Goal: Task Accomplishment & Management: Use online tool/utility

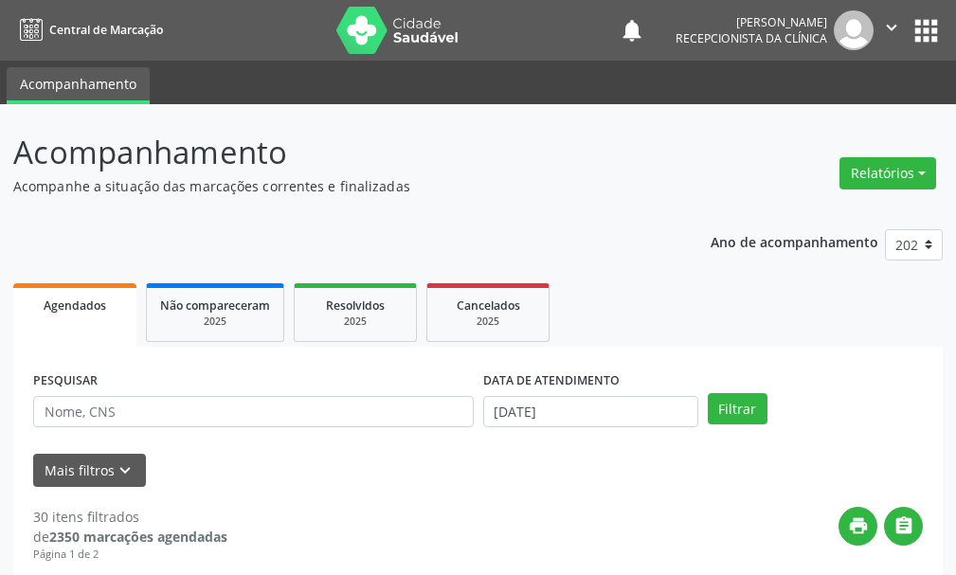
select select "9"
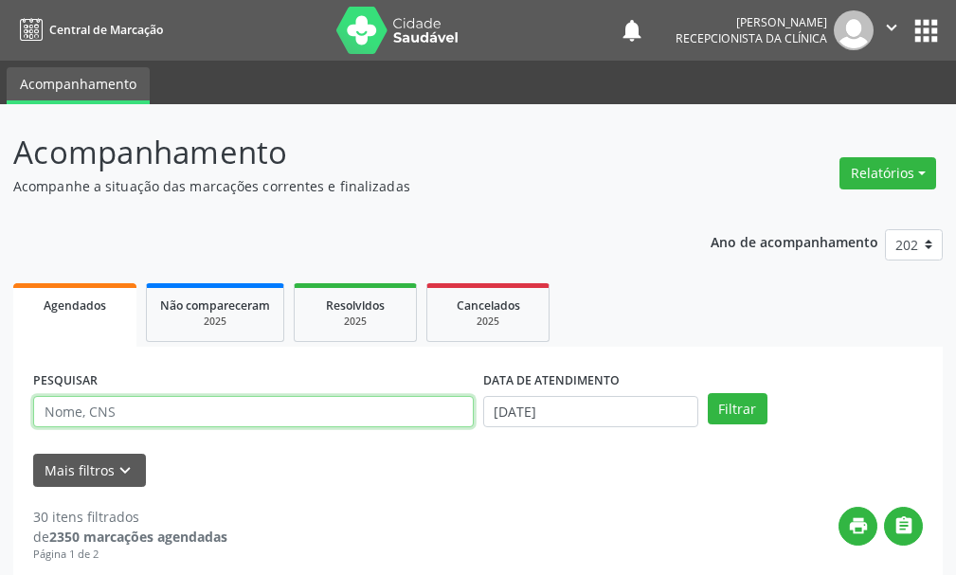
drag, startPoint x: 0, startPoint y: 0, endPoint x: 125, endPoint y: 413, distance: 431.5
click at [125, 413] on input "text" at bounding box center [253, 412] width 440 height 32
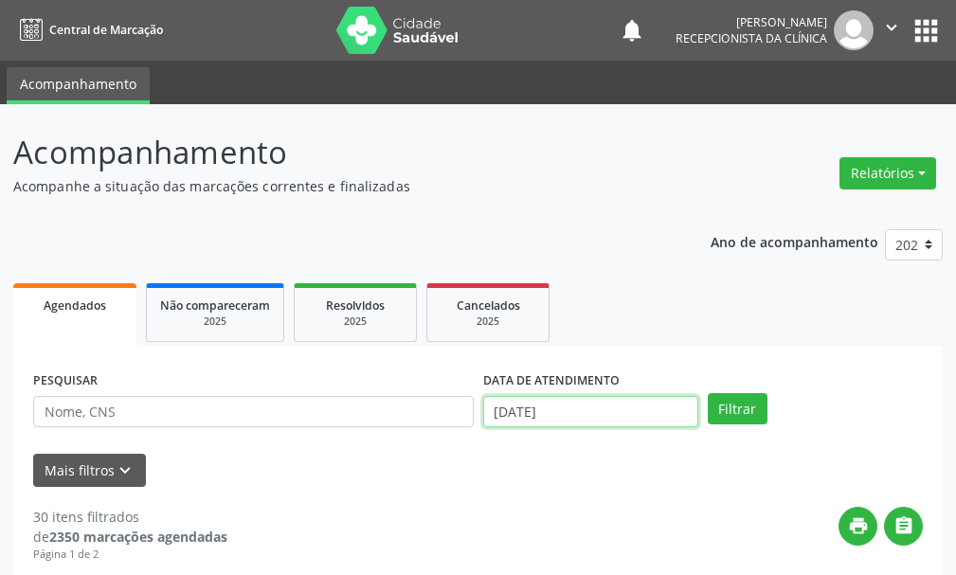
click at [561, 406] on input "[DATE]" at bounding box center [590, 412] width 215 height 32
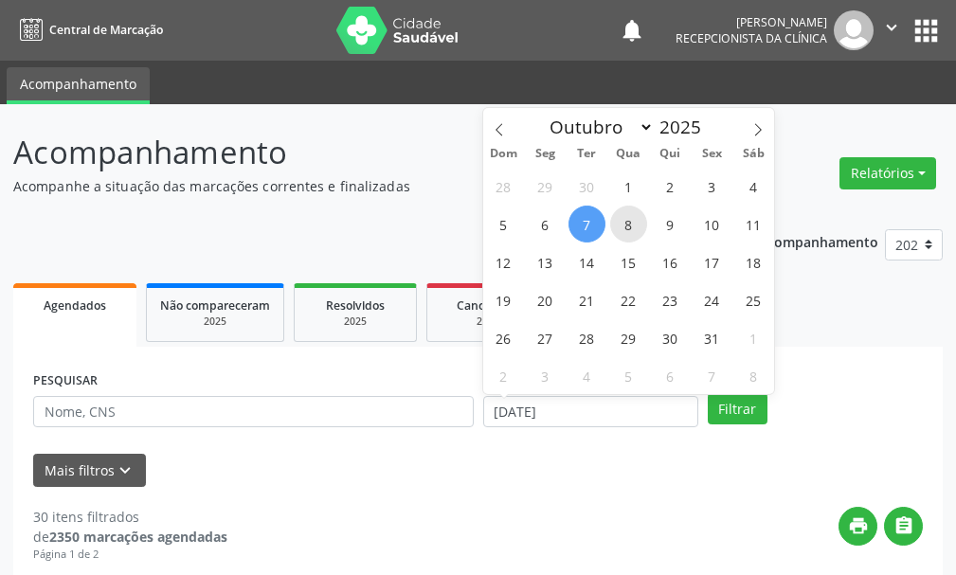
click at [625, 217] on span "8" at bounding box center [628, 224] width 37 height 37
type input "08/10/2025"
click at [625, 217] on span "8" at bounding box center [628, 224] width 37 height 37
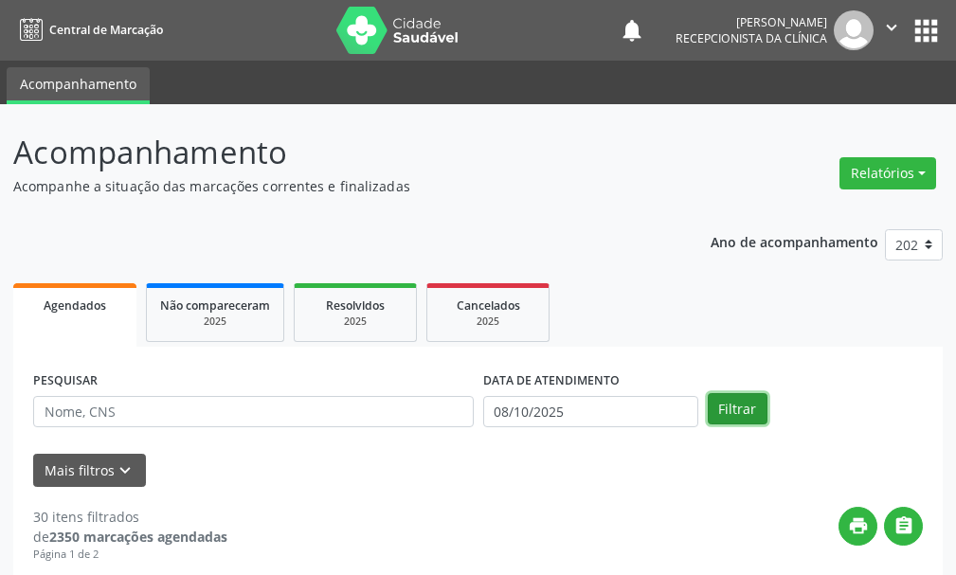
click at [719, 410] on button "Filtrar" at bounding box center [738, 409] width 60 height 32
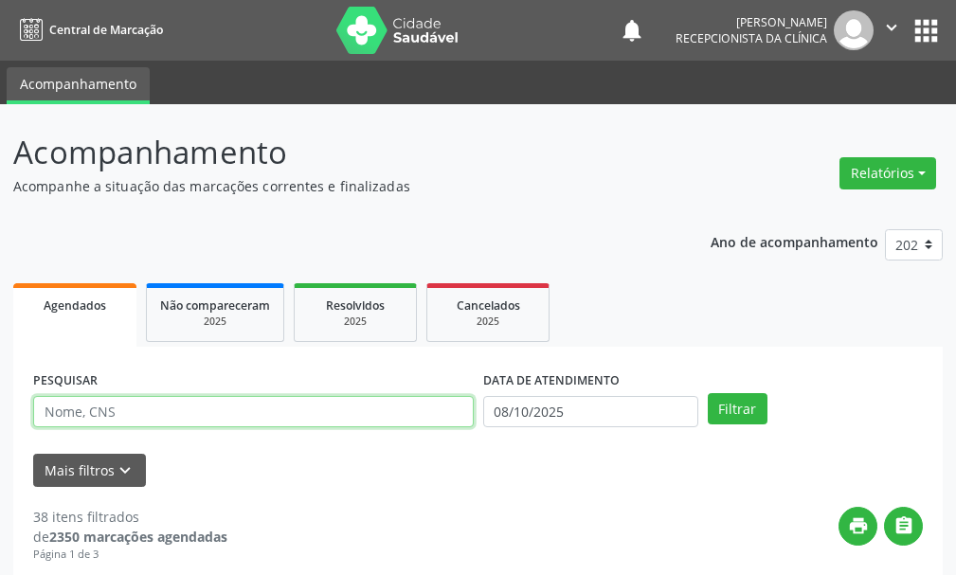
click at [102, 408] on input "text" at bounding box center [253, 412] width 440 height 32
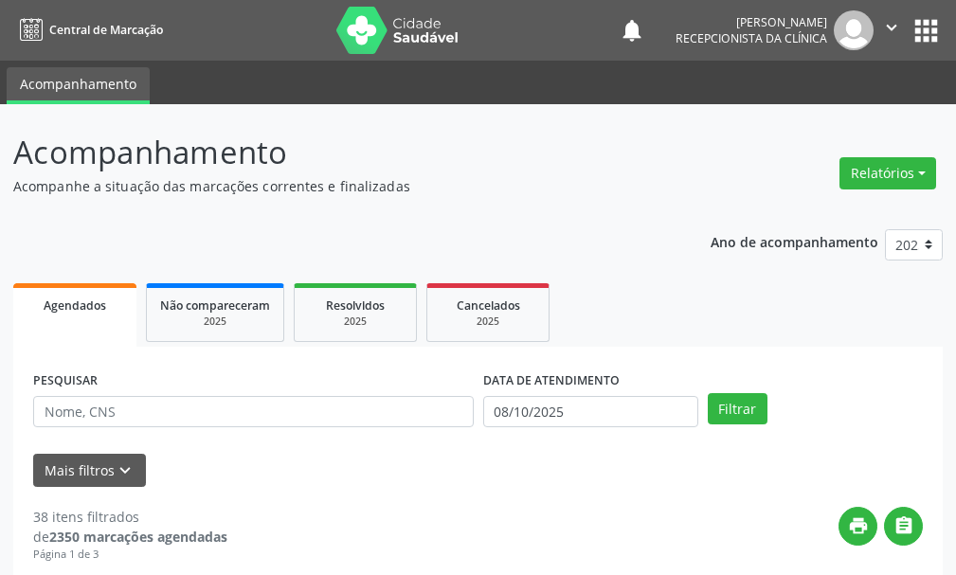
click at [513, 477] on div "Mais filtros keyboard_arrow_down" at bounding box center [477, 470] width 899 height 33
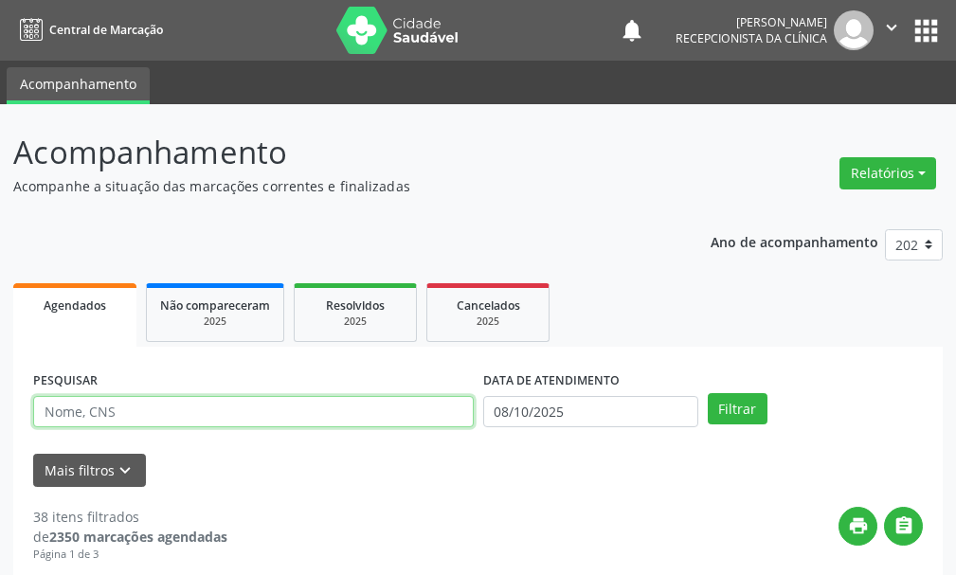
click at [256, 408] on input "text" at bounding box center [253, 412] width 440 height 32
type input "VITORIA NUNES"
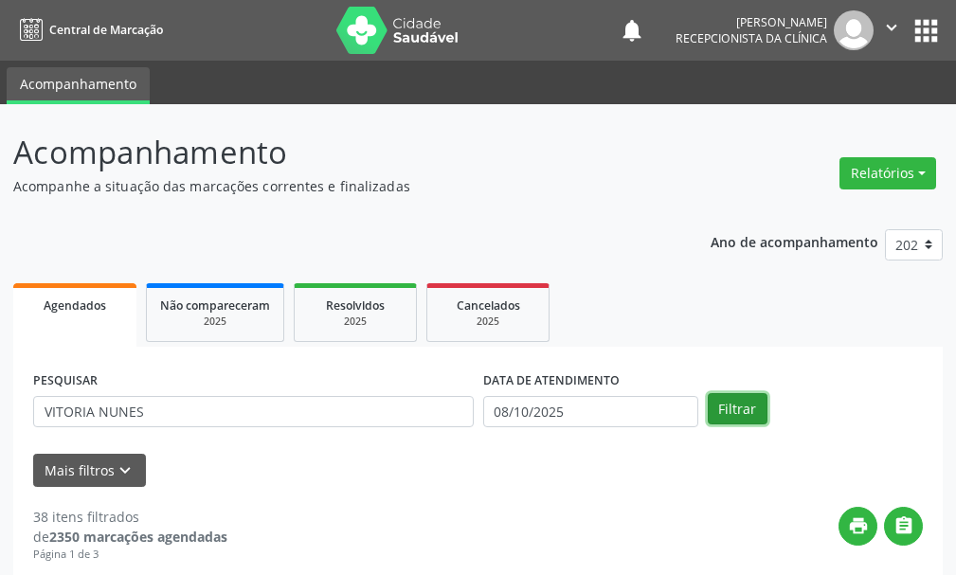
click at [728, 408] on button "Filtrar" at bounding box center [738, 409] width 60 height 32
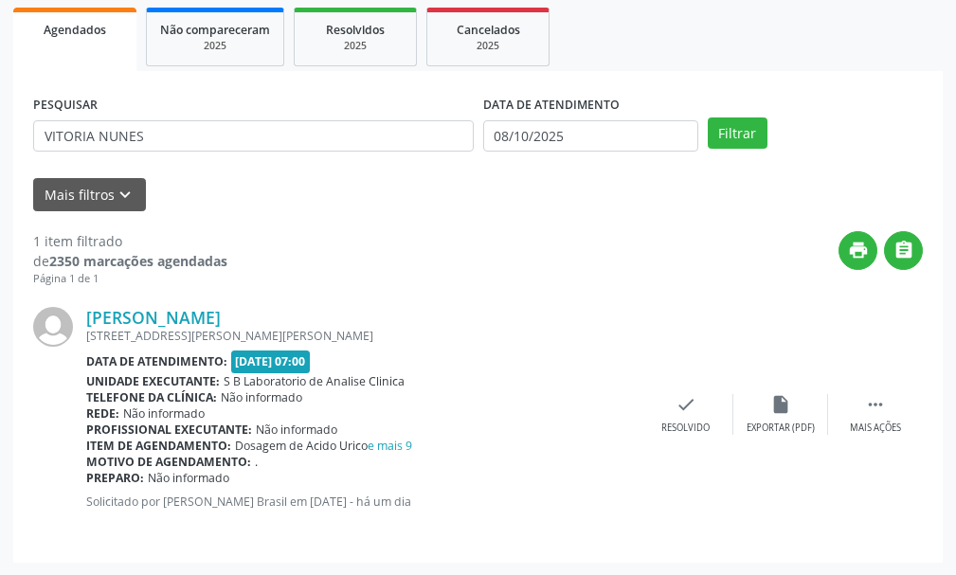
scroll to position [277, 0]
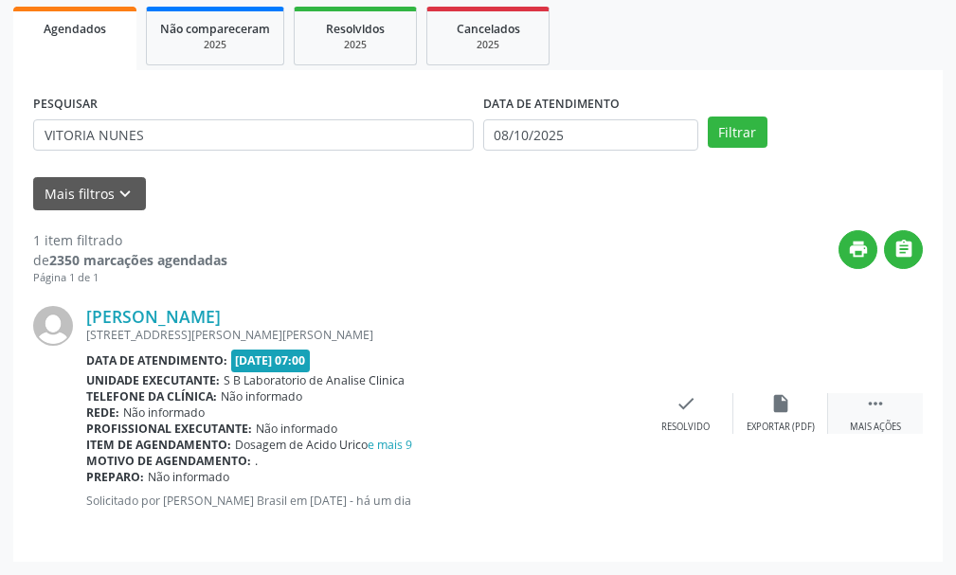
click at [872, 411] on icon "" at bounding box center [875, 403] width 21 height 21
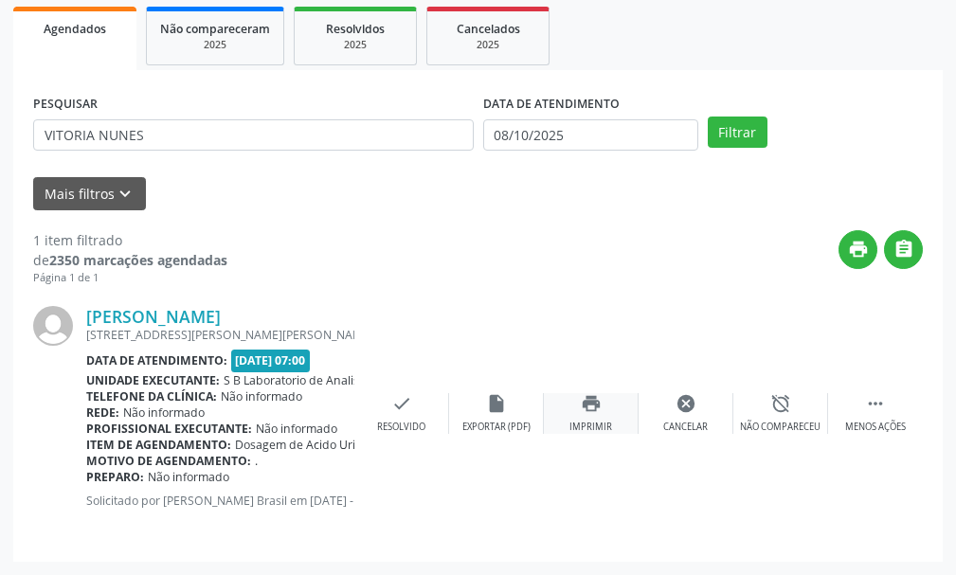
click at [591, 408] on icon "print" at bounding box center [591, 403] width 21 height 21
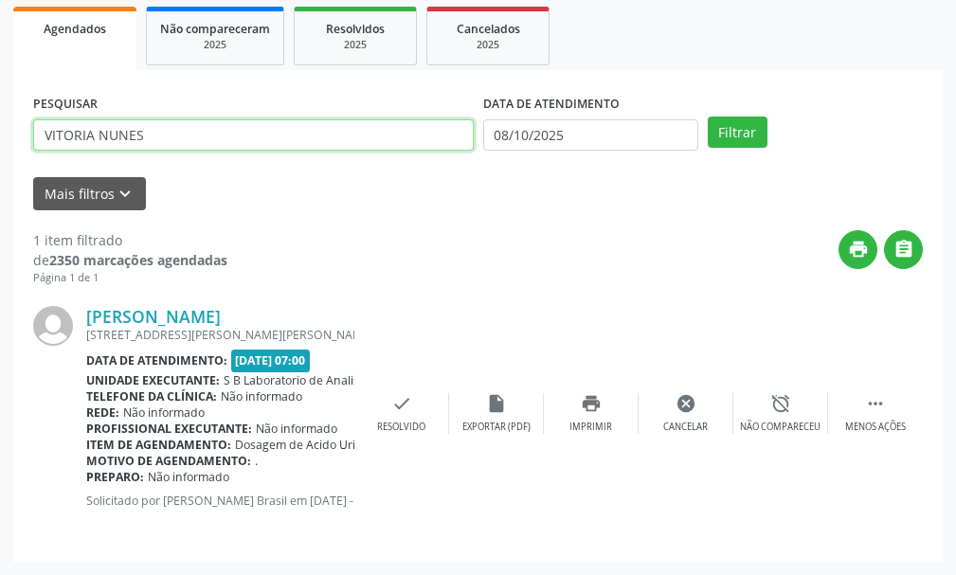
click at [195, 132] on input "VITORIA NUNES" at bounding box center [253, 135] width 440 height 32
type input "[PERSON_NAME]"
click at [708, 117] on button "Filtrar" at bounding box center [738, 133] width 60 height 32
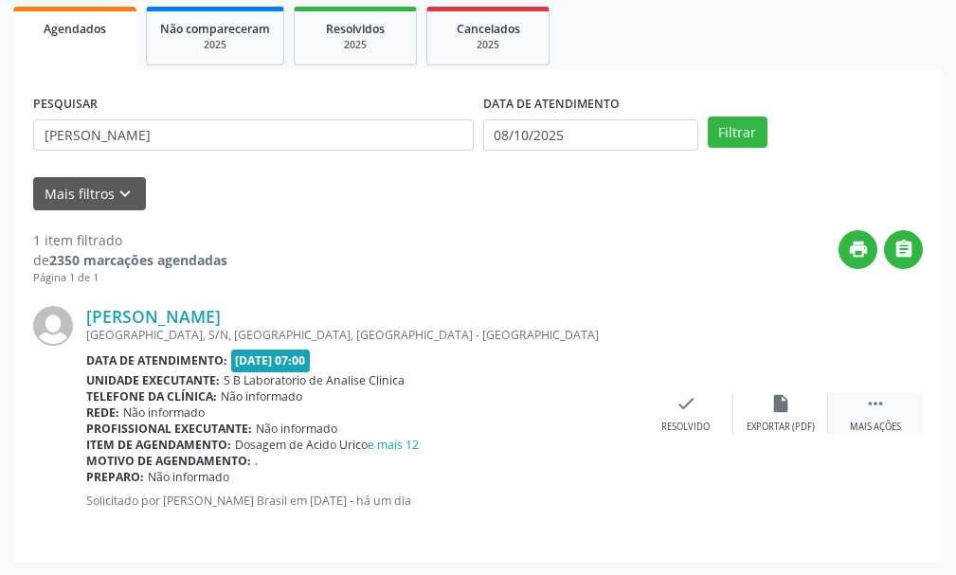
click at [876, 411] on icon "" at bounding box center [875, 403] width 21 height 21
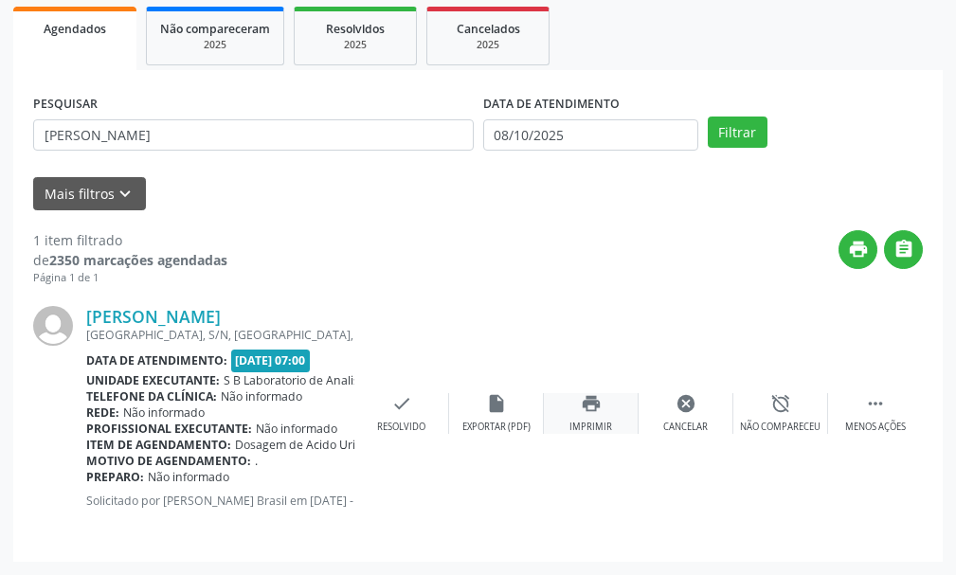
click at [591, 406] on icon "print" at bounding box center [591, 403] width 21 height 21
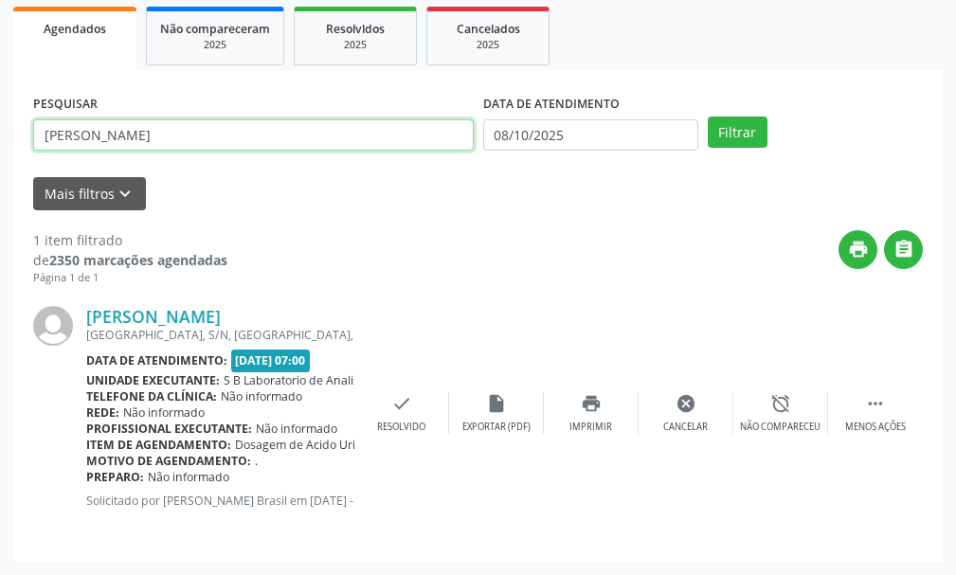
drag, startPoint x: 243, startPoint y: 147, endPoint x: 13, endPoint y: 134, distance: 230.6
click at [13, 134] on div "PESQUISAR ANA QUITERIA DATA DE ATENDIMENTO [DATE] Filtrar UNIDADE DE REFERÊNCIA…" at bounding box center [477, 316] width 929 height 492
type input "DAMIANA"
click at [708, 117] on button "Filtrar" at bounding box center [738, 133] width 60 height 32
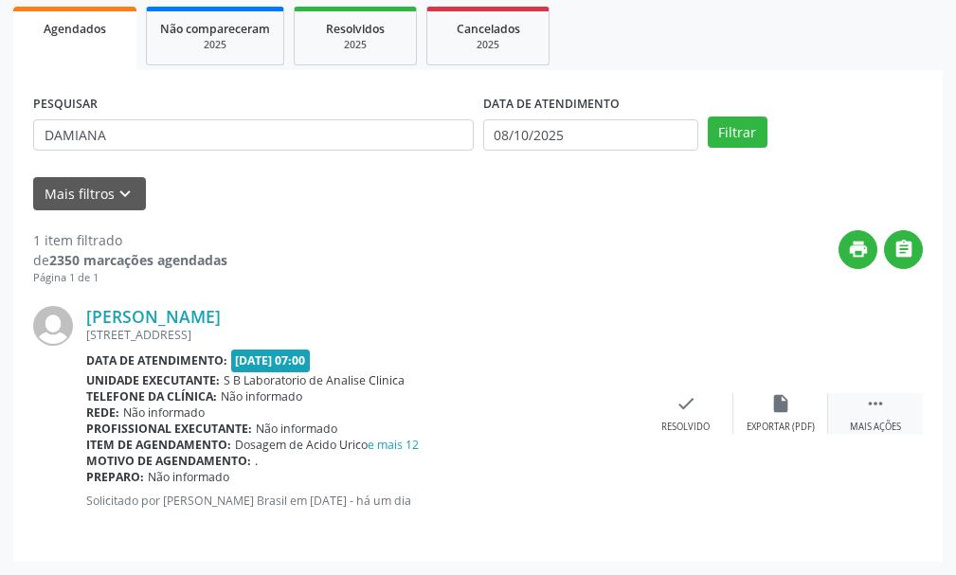
click at [878, 399] on icon "" at bounding box center [875, 403] width 21 height 21
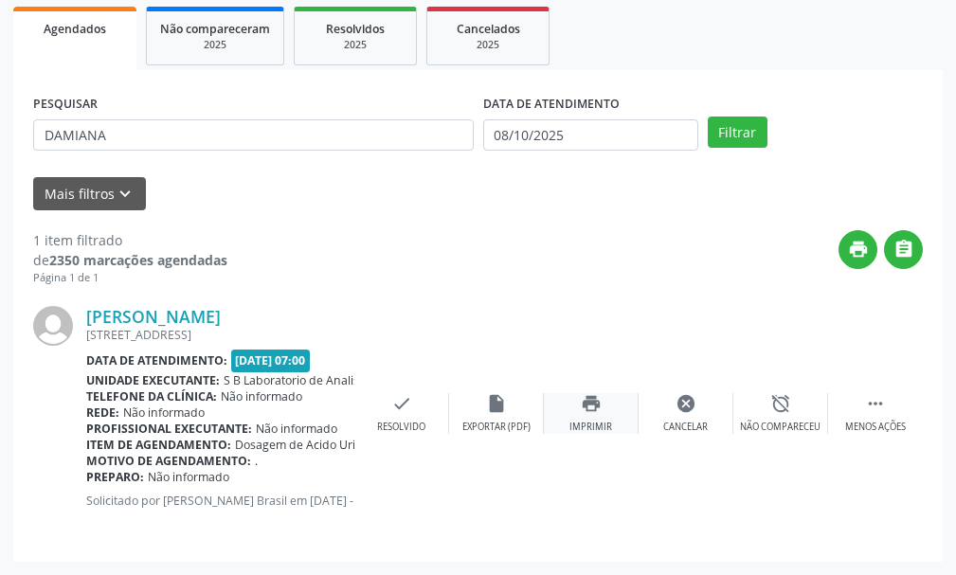
click at [584, 398] on icon "print" at bounding box center [591, 403] width 21 height 21
